Goal: Task Accomplishment & Management: Use online tool/utility

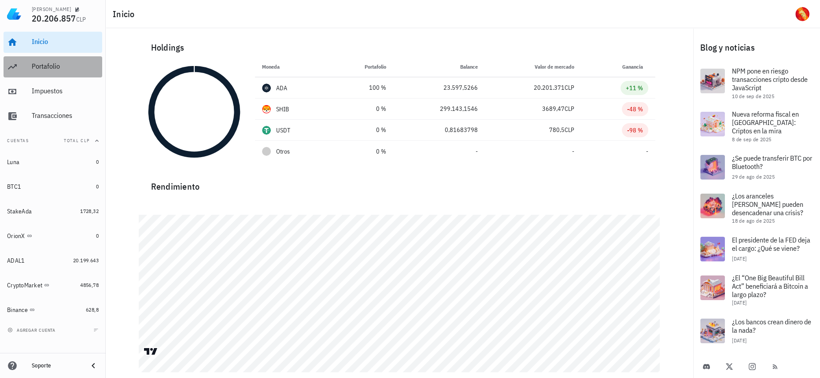
click at [77, 64] on div "Portafolio" at bounding box center [65, 66] width 67 height 8
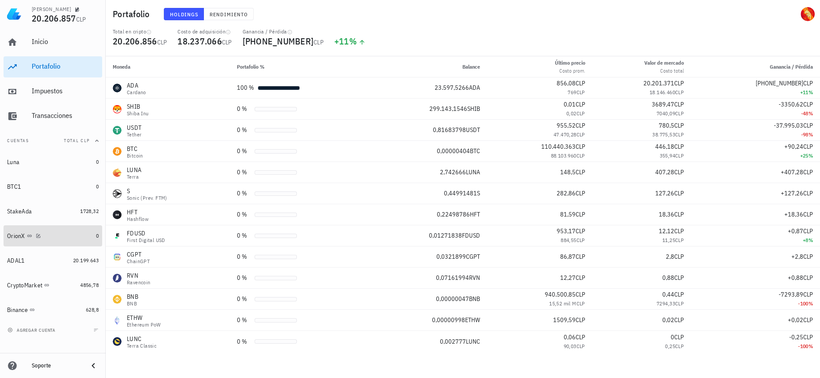
click at [69, 237] on div "OrionX" at bounding box center [49, 236] width 85 height 8
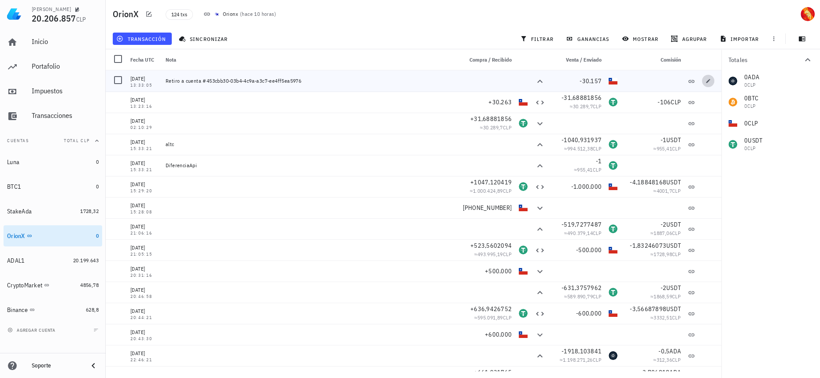
click at [702, 78] on button "button" at bounding box center [708, 81] width 12 height 12
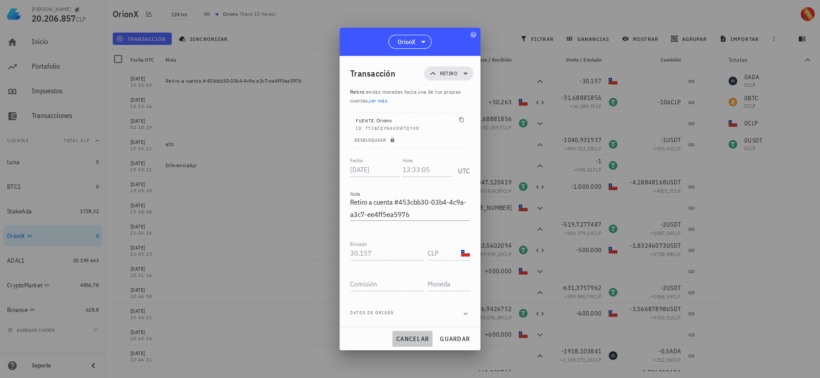
click at [411, 335] on span "cancelar" at bounding box center [412, 339] width 33 height 8
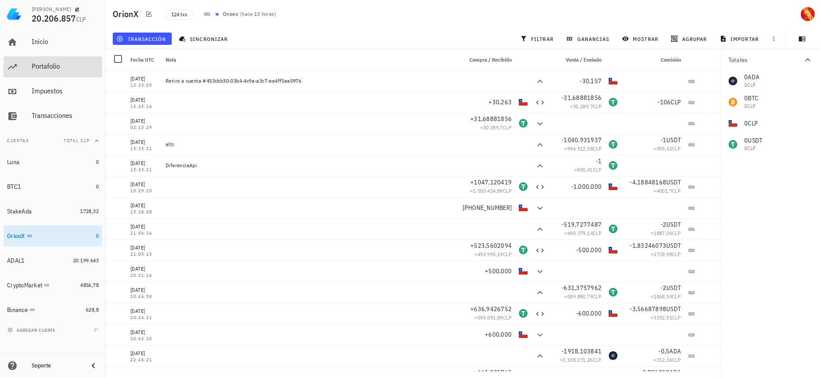
click at [61, 68] on div "Portafolio" at bounding box center [65, 66] width 67 height 8
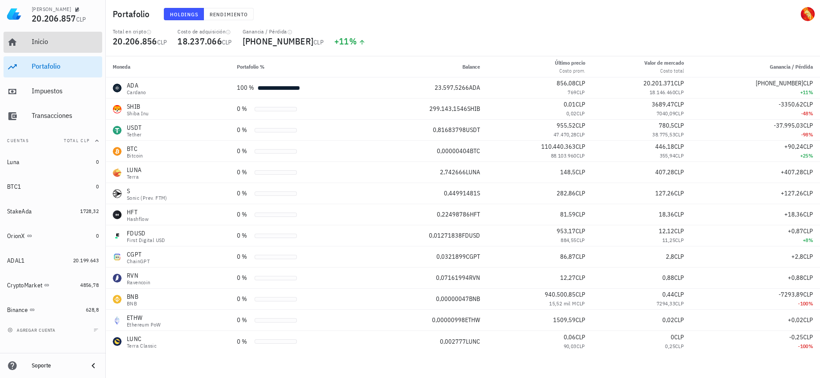
click at [59, 48] on div "Inicio" at bounding box center [65, 42] width 67 height 20
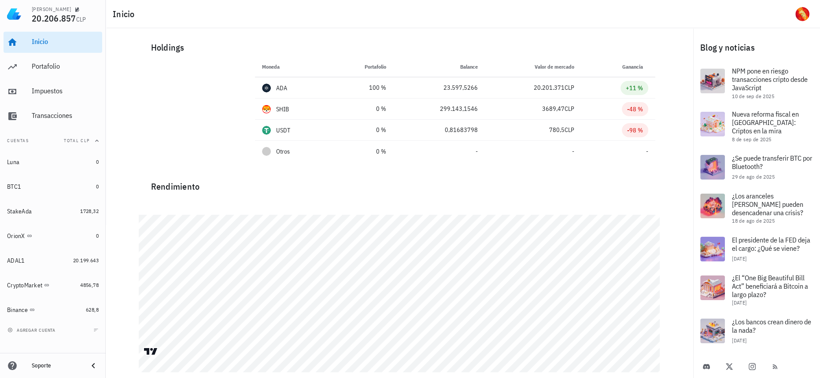
click at [91, 103] on div "Inicio [GEOGRAPHIC_DATA] Impuestos [GEOGRAPHIC_DATA]" at bounding box center [53, 79] width 99 height 102
click at [70, 92] on div "Impuestos" at bounding box center [65, 91] width 67 height 8
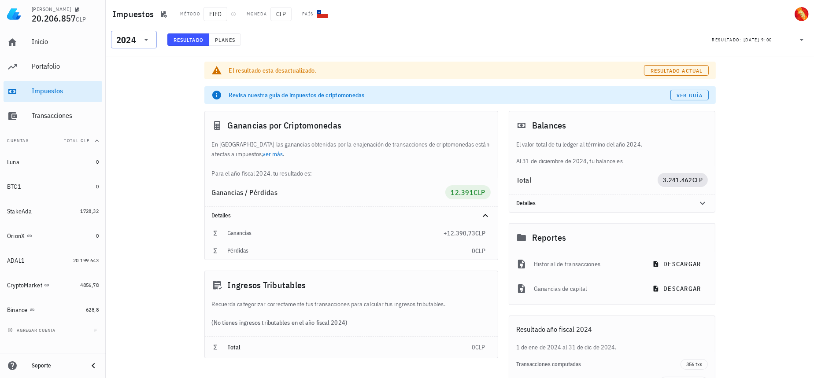
click at [148, 42] on icon at bounding box center [146, 39] width 11 height 11
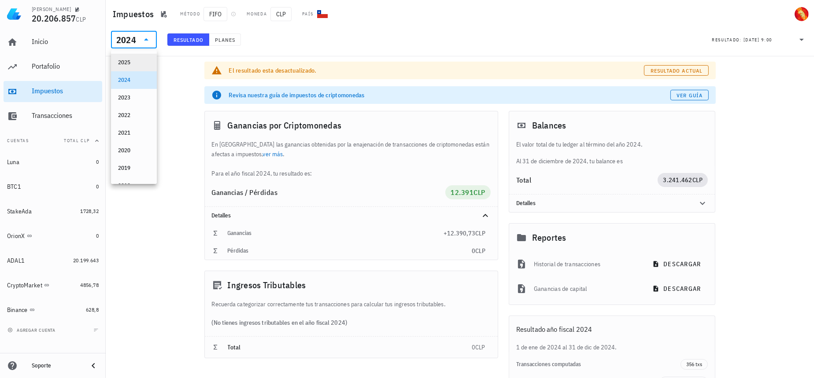
click at [140, 65] on div "2025" at bounding box center [134, 62] width 32 height 7
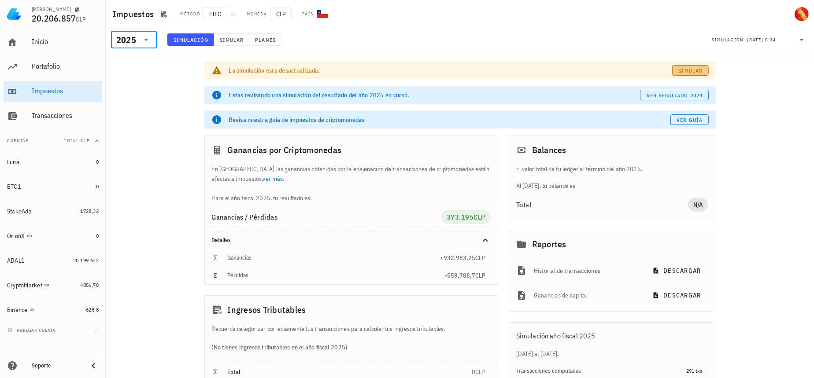
click at [702, 69] on span "Simular" at bounding box center [690, 70] width 25 height 7
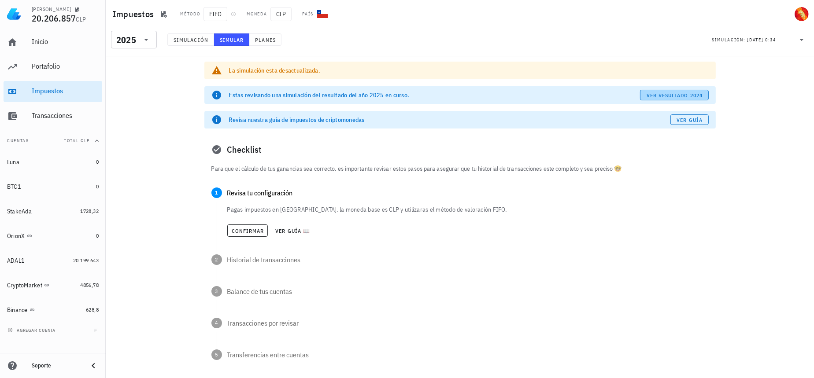
click at [666, 95] on span "ver resultado 2024" at bounding box center [674, 95] width 56 height 7
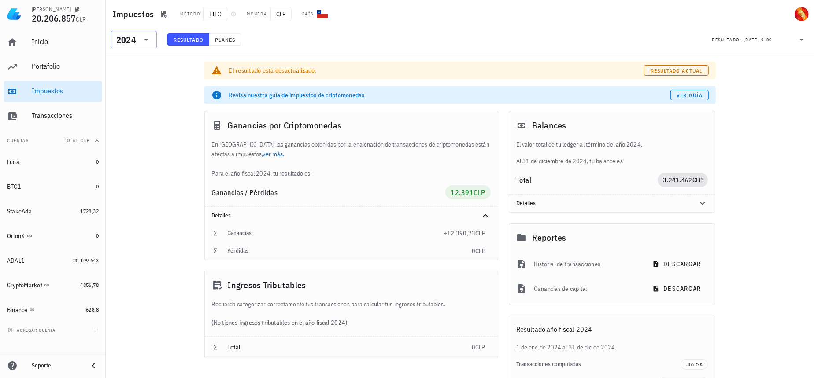
click at [151, 40] on icon at bounding box center [146, 39] width 11 height 11
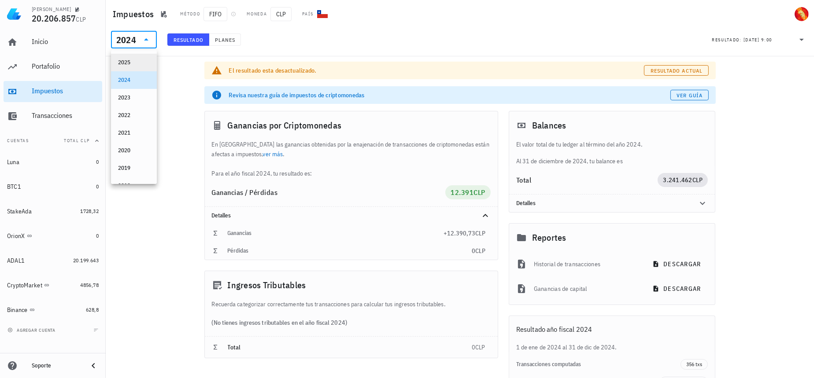
click at [138, 60] on div "2025" at bounding box center [134, 62] width 32 height 7
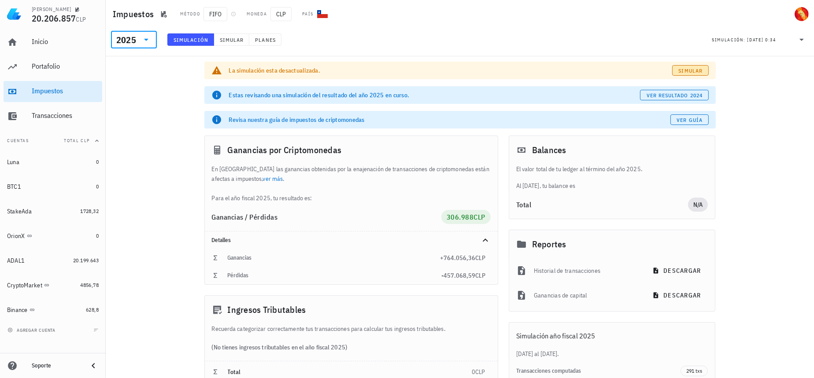
click at [700, 66] on link "Simular" at bounding box center [690, 70] width 36 height 11
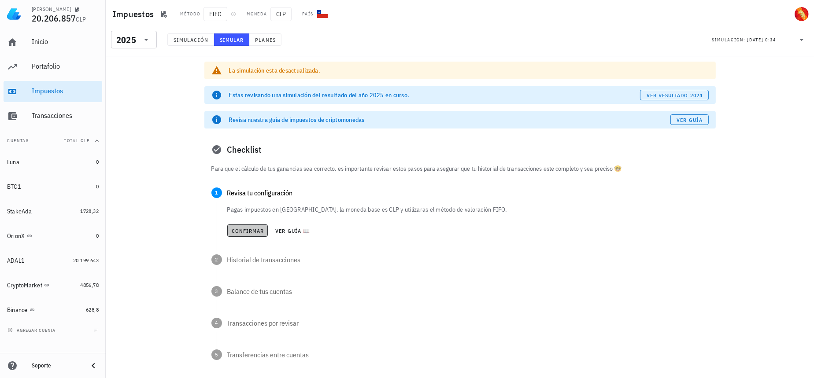
click at [254, 231] on span "Confirmar" at bounding box center [247, 231] width 33 height 7
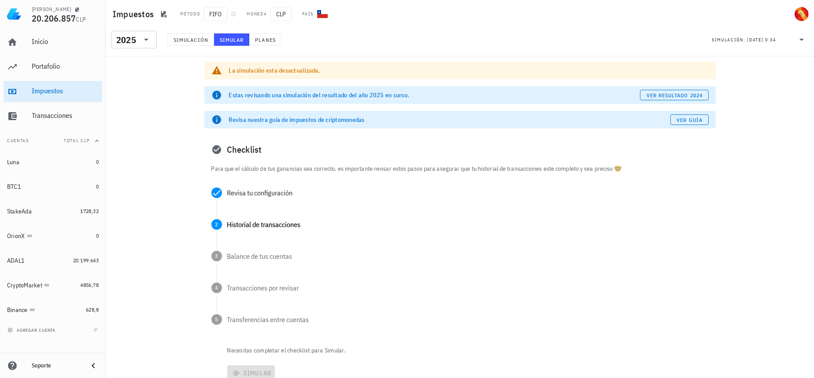
scroll to position [64, 0]
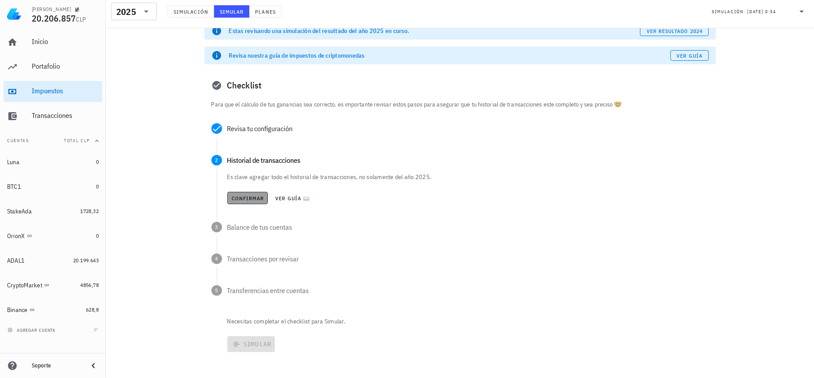
click at [247, 199] on span "Confirmar" at bounding box center [247, 198] width 33 height 7
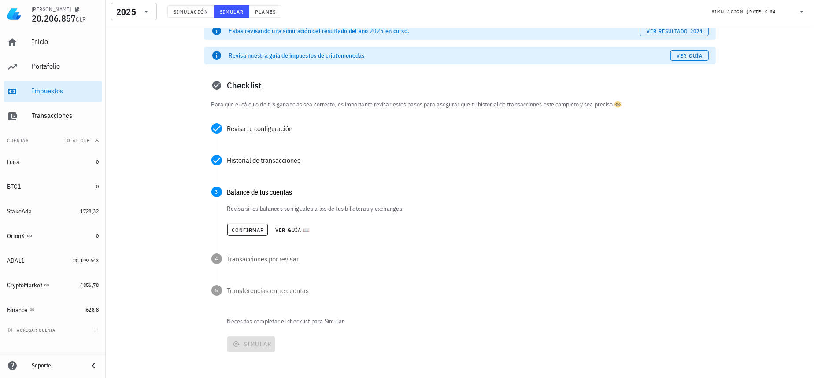
click at [244, 242] on div "Revisa si los balances son iguales a los de tus billeteras y exchanges. Confirm…" at bounding box center [466, 227] width 499 height 53
click at [244, 230] on span "Confirmar" at bounding box center [247, 230] width 33 height 7
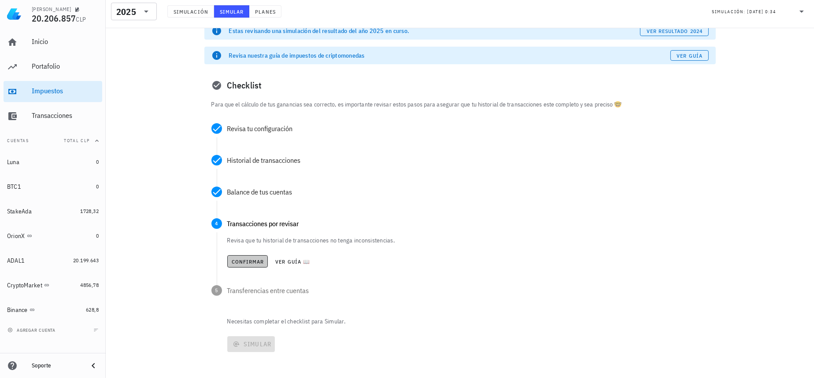
click at [248, 260] on span "Confirmar" at bounding box center [247, 262] width 33 height 7
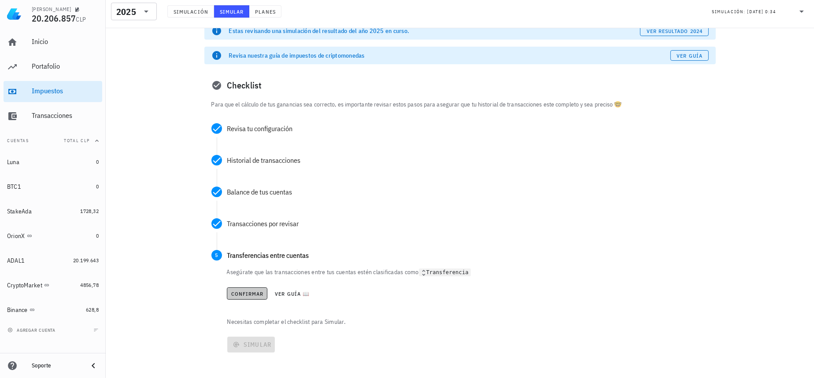
click at [247, 289] on button "Confirmar" at bounding box center [247, 294] width 41 height 12
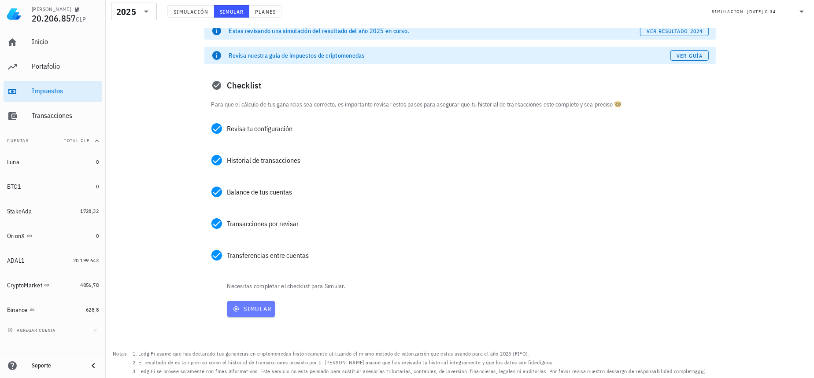
click at [262, 313] on button "Simular" at bounding box center [251, 309] width 48 height 16
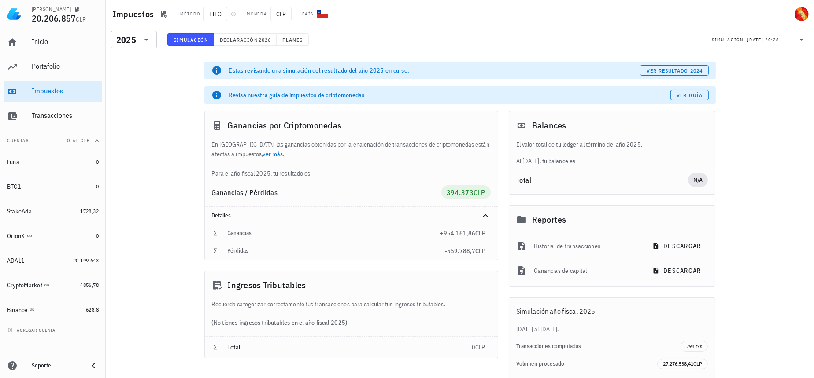
scroll to position [51, 0]
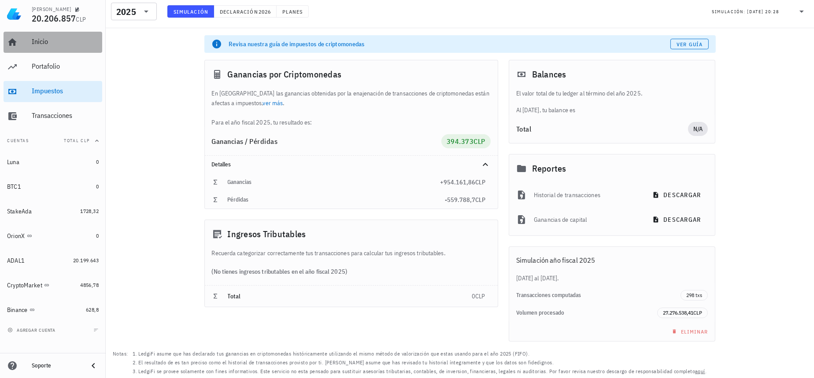
click at [69, 41] on div "Inicio" at bounding box center [65, 41] width 67 height 8
